Goal: Check status: Check status

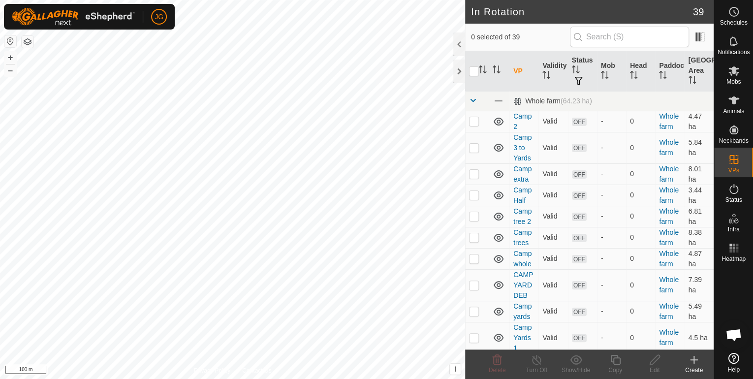
scroll to position [394, 0]
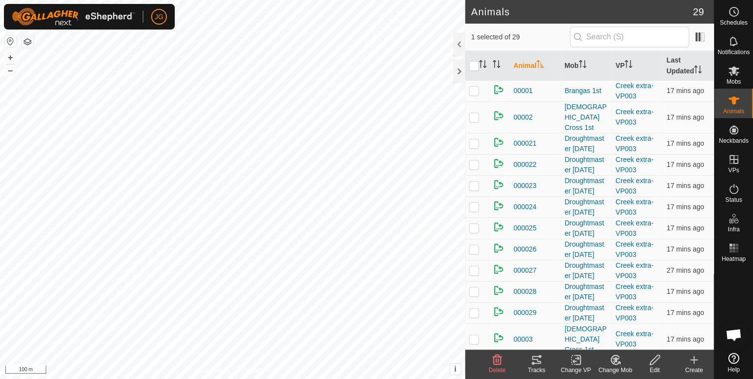
click at [536, 366] on div "Tracks" at bounding box center [536, 370] width 39 height 9
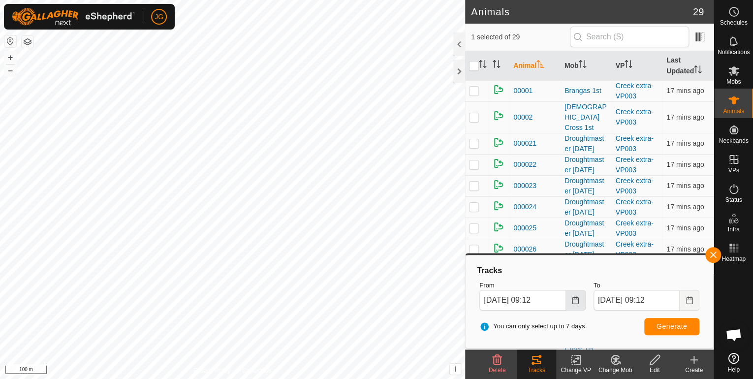
click at [577, 302] on icon "Choose Date" at bounding box center [575, 300] width 8 height 8
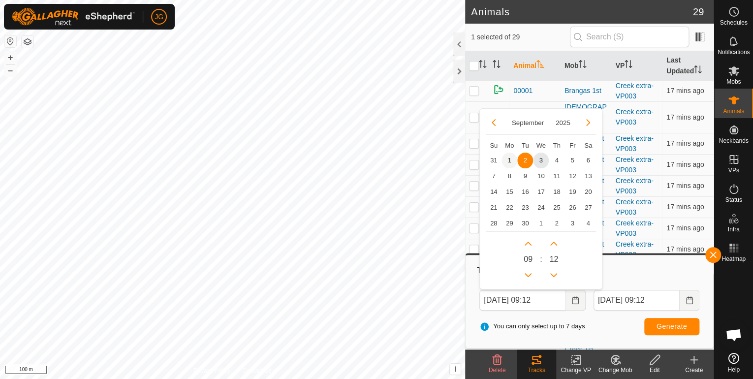
click at [506, 156] on span "1" at bounding box center [509, 161] width 16 height 16
type input "[DATE] 09:12"
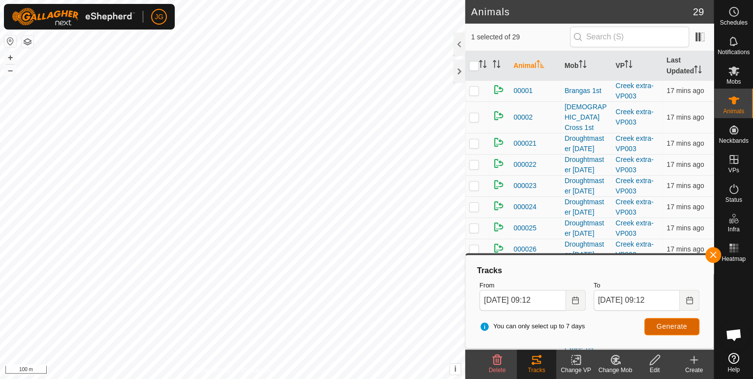
click at [669, 326] on span "Generate" at bounding box center [671, 326] width 31 height 8
click at [711, 256] on button "button" at bounding box center [713, 255] width 16 height 16
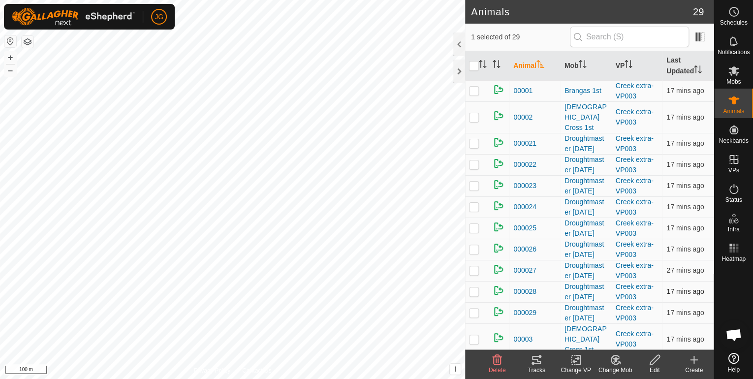
checkbox input "false"
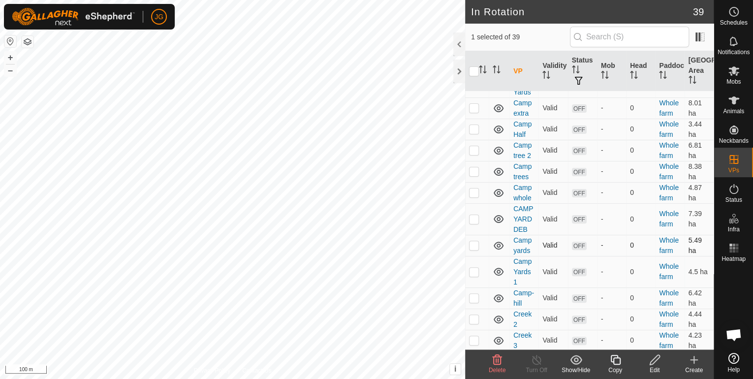
scroll to position [79, 0]
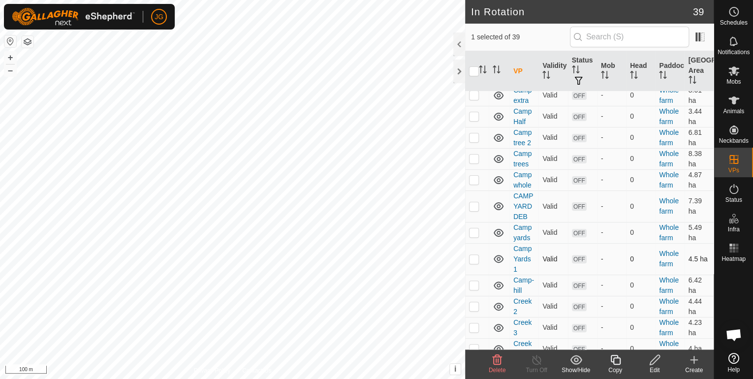
click at [475, 255] on p-checkbox at bounding box center [474, 259] width 10 height 8
checkbox input "false"
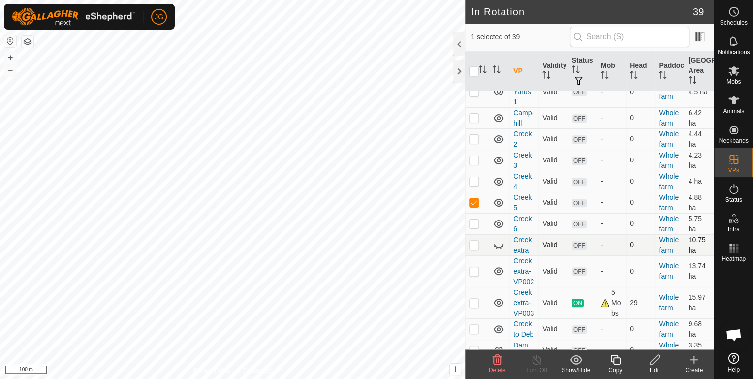
scroll to position [276, 0]
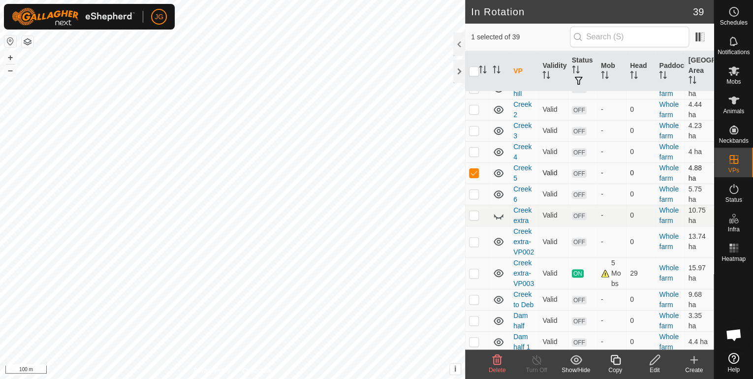
click at [471, 169] on p-checkbox at bounding box center [474, 173] width 10 height 8
checkbox input "false"
click at [474, 240] on p-checkbox at bounding box center [474, 242] width 10 height 8
checkbox input "false"
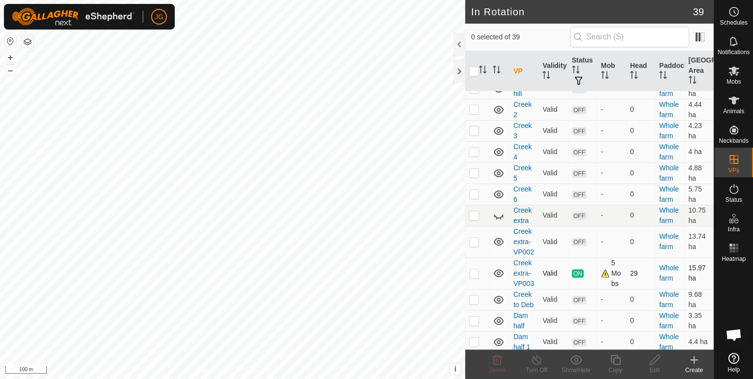
click at [472, 273] on p-checkbox at bounding box center [474, 273] width 10 height 8
checkbox input "false"
click at [475, 301] on td at bounding box center [477, 299] width 24 height 21
checkbox input "true"
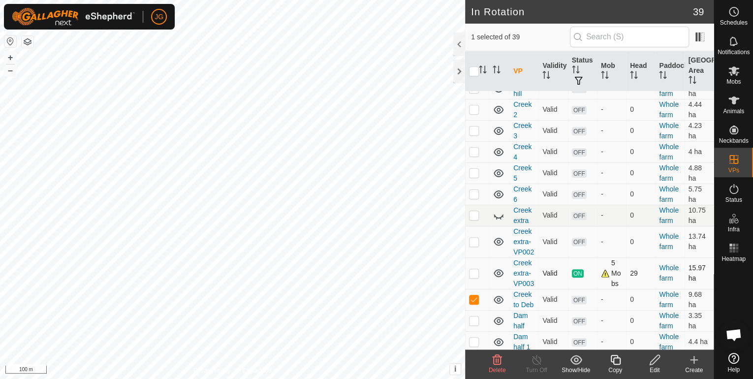
scroll to position [315, 0]
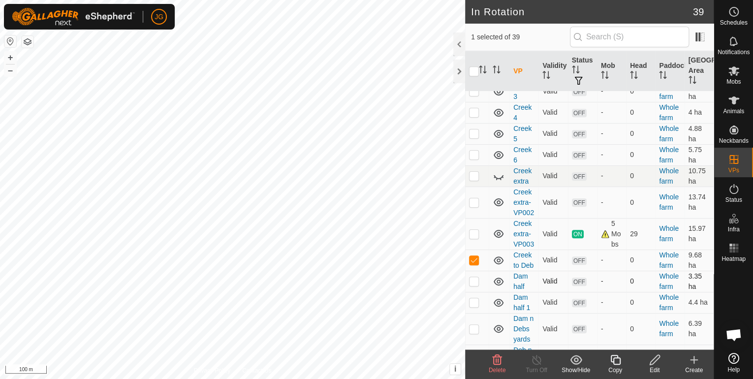
click at [472, 277] on p-checkbox at bounding box center [474, 281] width 10 height 8
click at [474, 277] on p-checkbox at bounding box center [474, 281] width 10 height 8
checkbox input "false"
click at [473, 256] on p-checkbox at bounding box center [474, 260] width 10 height 8
checkbox input "false"
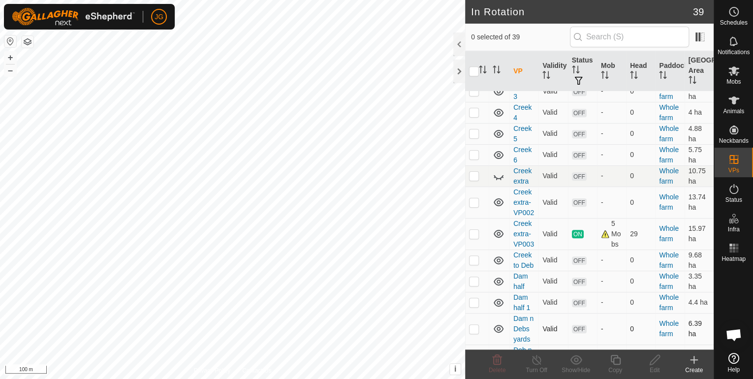
click at [475, 325] on p-checkbox at bounding box center [474, 329] width 10 height 8
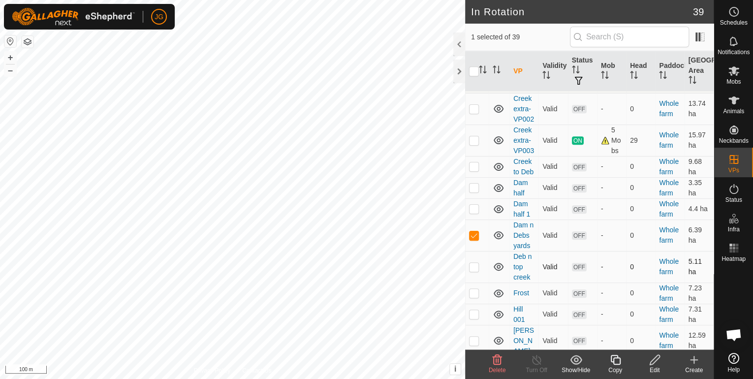
scroll to position [433, 0]
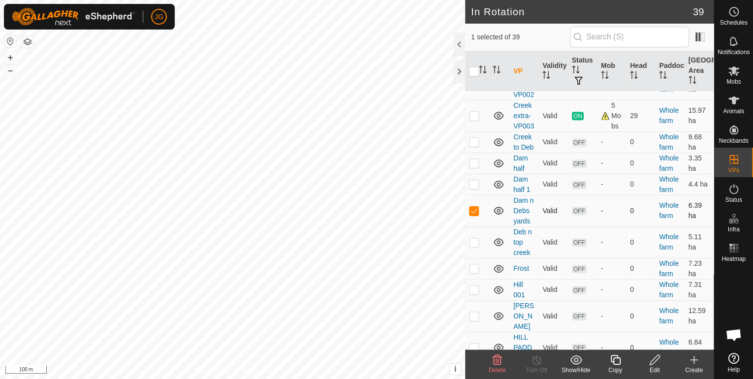
click at [474, 207] on p-checkbox at bounding box center [474, 211] width 10 height 8
checkbox input "false"
click at [472, 243] on p-checkbox at bounding box center [474, 242] width 10 height 8
click at [473, 238] on p-checkbox at bounding box center [474, 242] width 10 height 8
checkbox input "false"
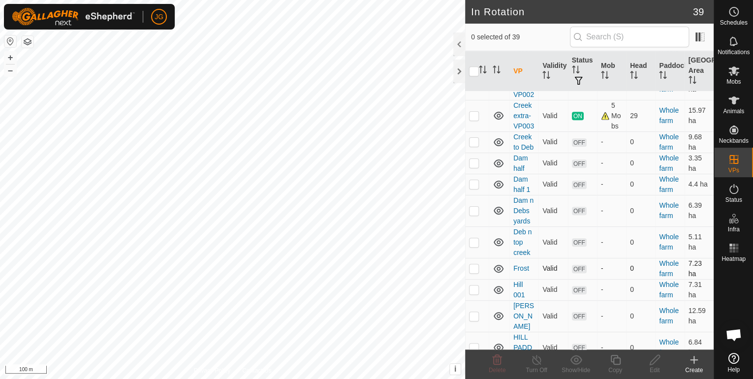
click at [473, 264] on p-checkbox at bounding box center [474, 268] width 10 height 8
click at [475, 264] on p-checkbox at bounding box center [474, 268] width 10 height 8
checkbox input "false"
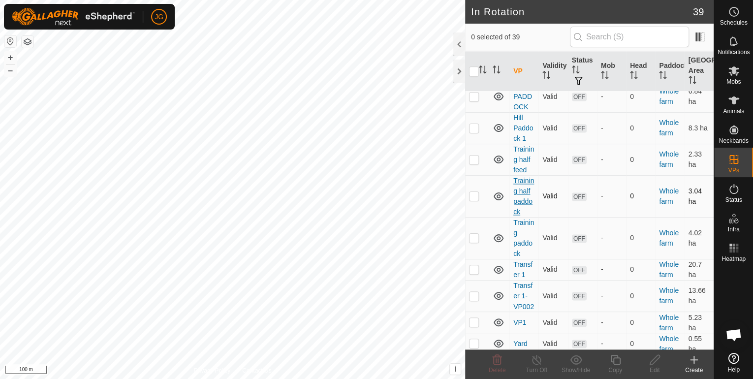
scroll to position [709, 0]
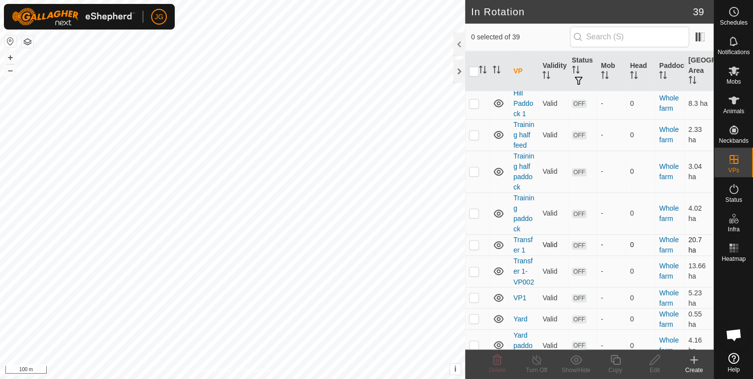
click at [473, 248] on p-checkbox at bounding box center [474, 245] width 10 height 8
click at [475, 248] on p-checkbox at bounding box center [474, 245] width 10 height 8
checkbox input "false"
click at [472, 284] on td at bounding box center [477, 270] width 24 height 31
click at [473, 275] on p-checkbox at bounding box center [474, 271] width 10 height 8
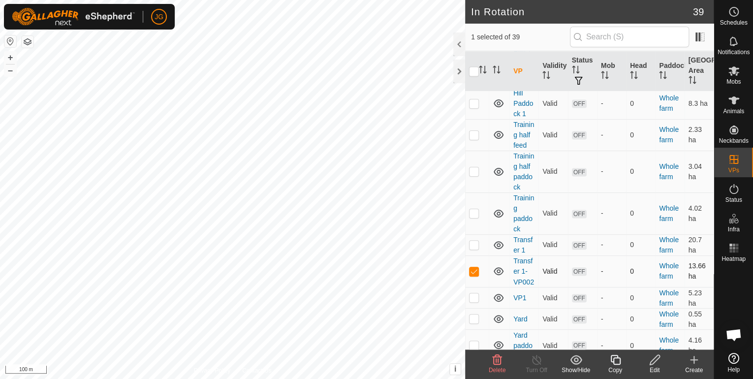
checkbox input "false"
